Goal: Check status: Check status

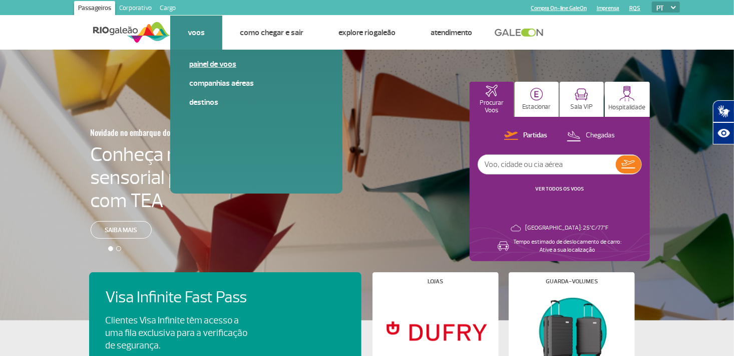
click at [197, 62] on link "Painel de voos" at bounding box center [256, 64] width 134 height 11
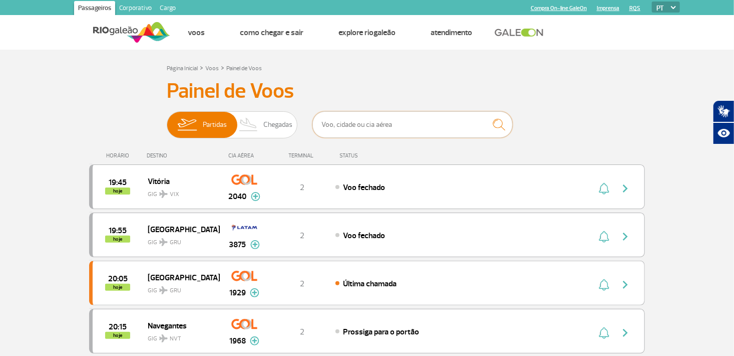
click at [399, 124] on input "text" at bounding box center [413, 124] width 200 height 27
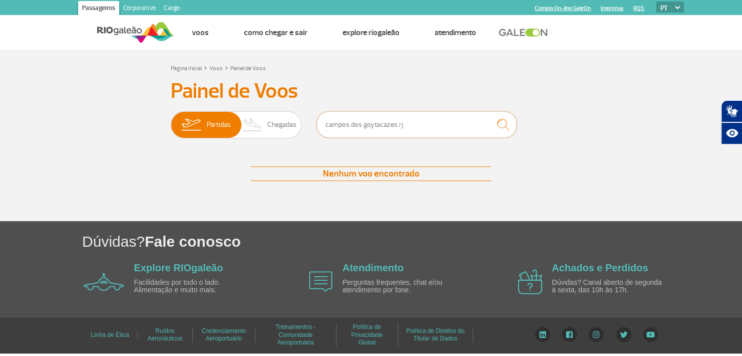
type input "campos dos goytacazes rj"
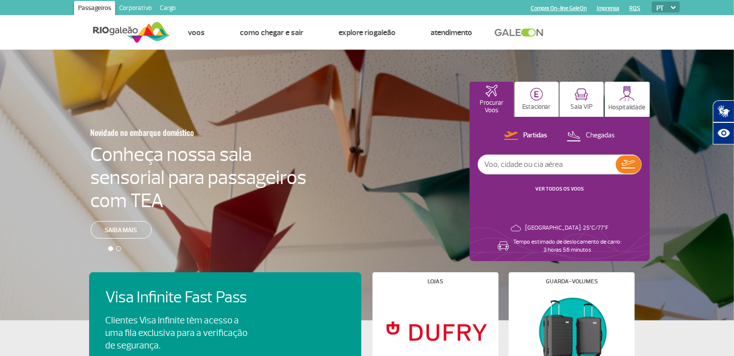
click at [544, 171] on input "text" at bounding box center [547, 164] width 138 height 19
type input "campos dos goytacazes rj"
click at [627, 165] on img at bounding box center [629, 164] width 14 height 9
